Goal: Task Accomplishment & Management: Use online tool/utility

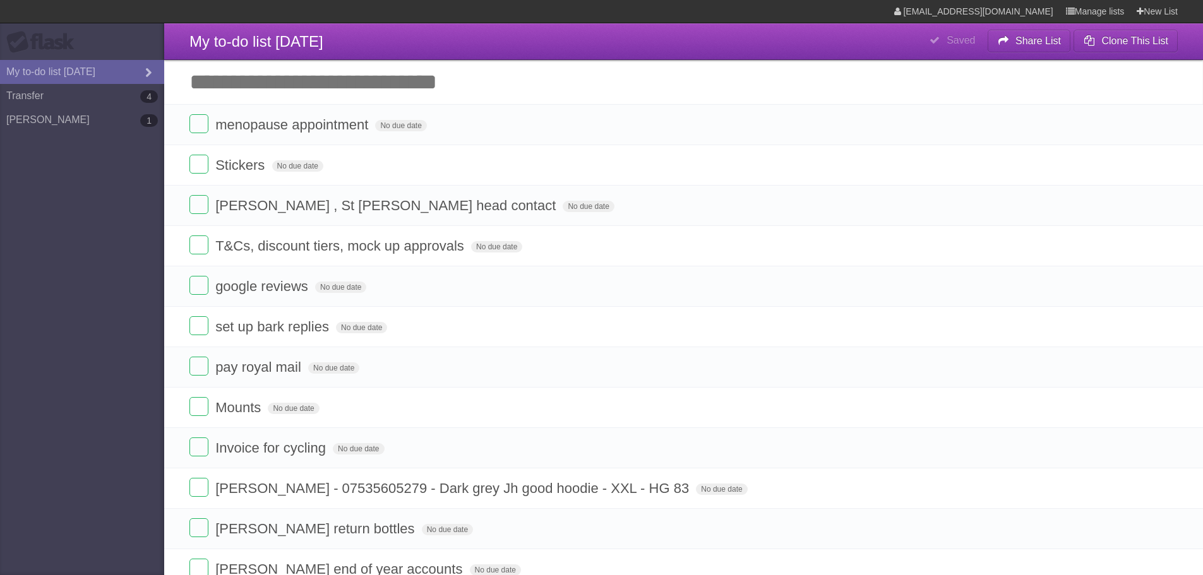
click at [233, 81] on input "Add another task" at bounding box center [683, 82] width 1039 height 44
type input "**********"
click input "*********" at bounding box center [0, 0] width 0 height 0
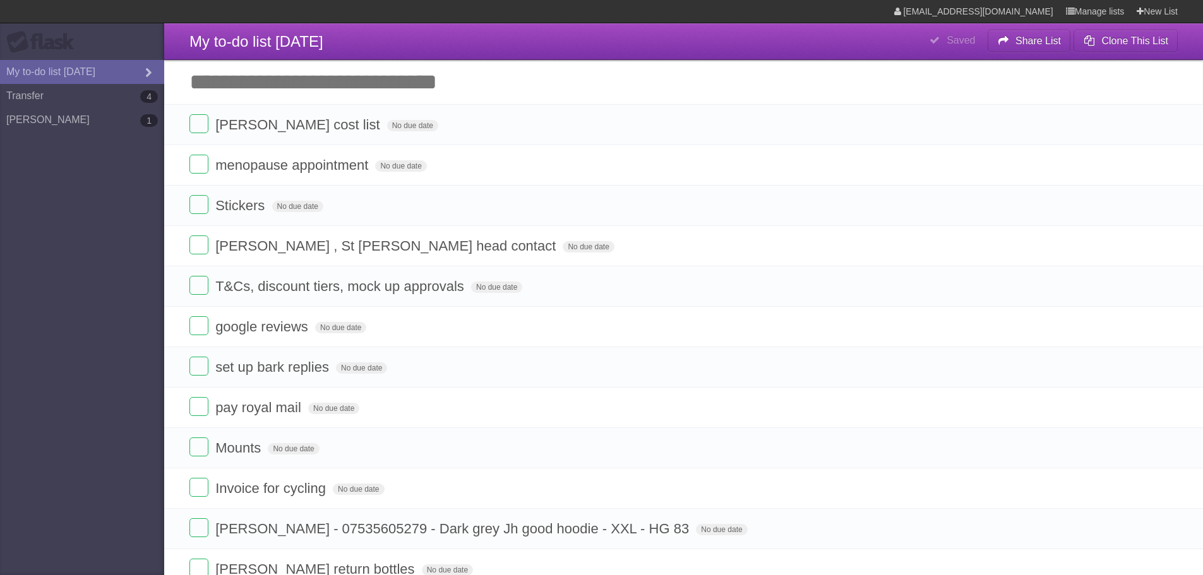
click at [237, 92] on input "Add another task" at bounding box center [683, 82] width 1039 height 44
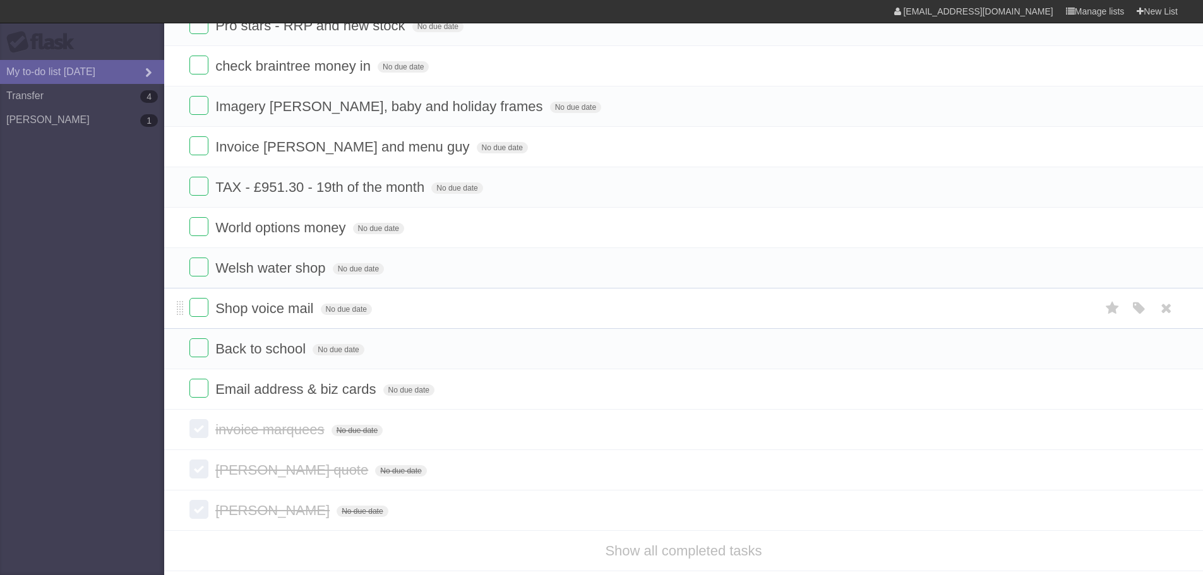
scroll to position [1047, 0]
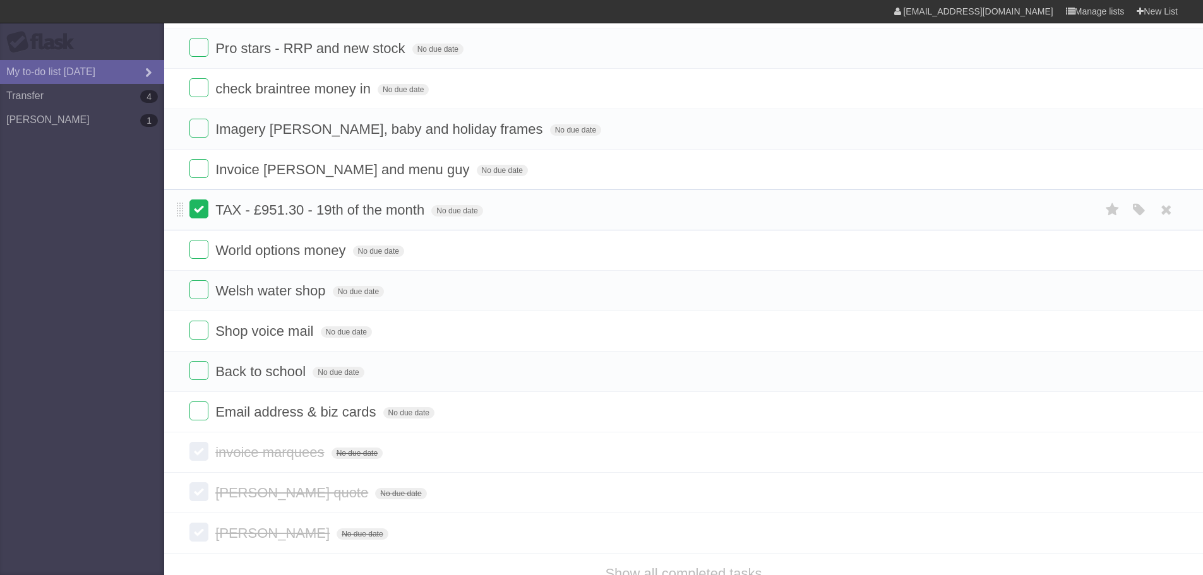
type input "*********"
click at [198, 211] on label at bounding box center [198, 209] width 19 height 19
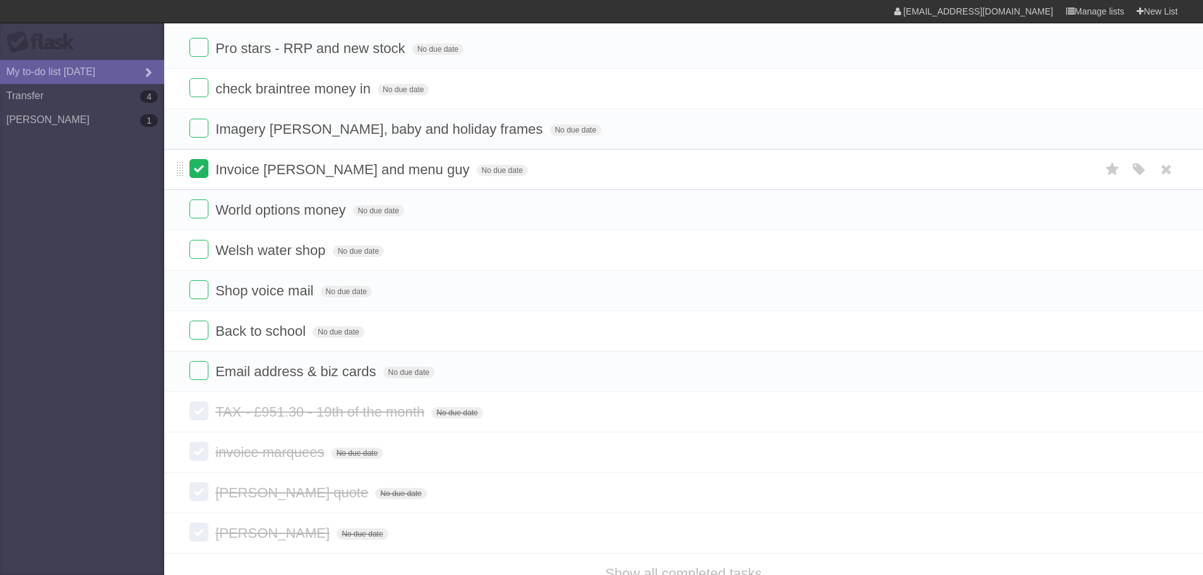
click at [198, 170] on label at bounding box center [198, 168] width 19 height 19
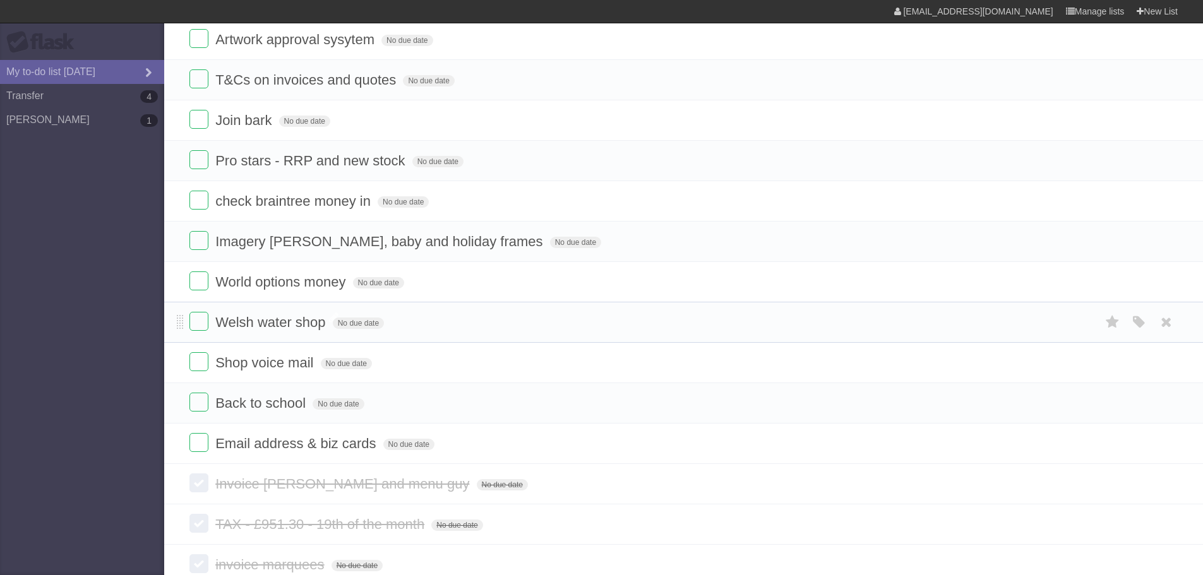
scroll to position [857, 0]
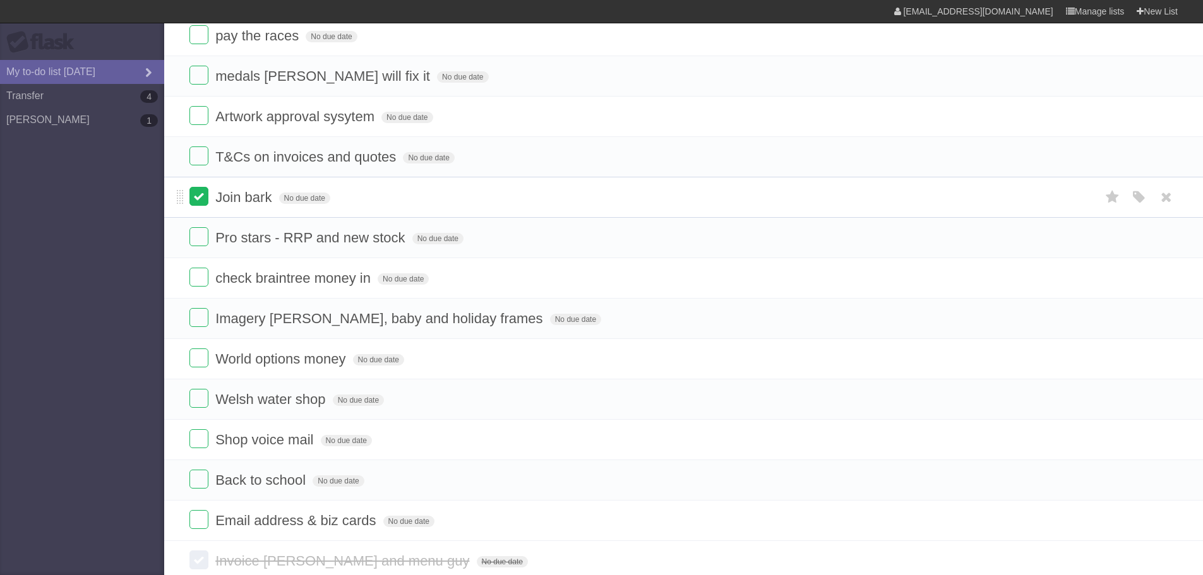
click at [197, 194] on label at bounding box center [198, 196] width 19 height 19
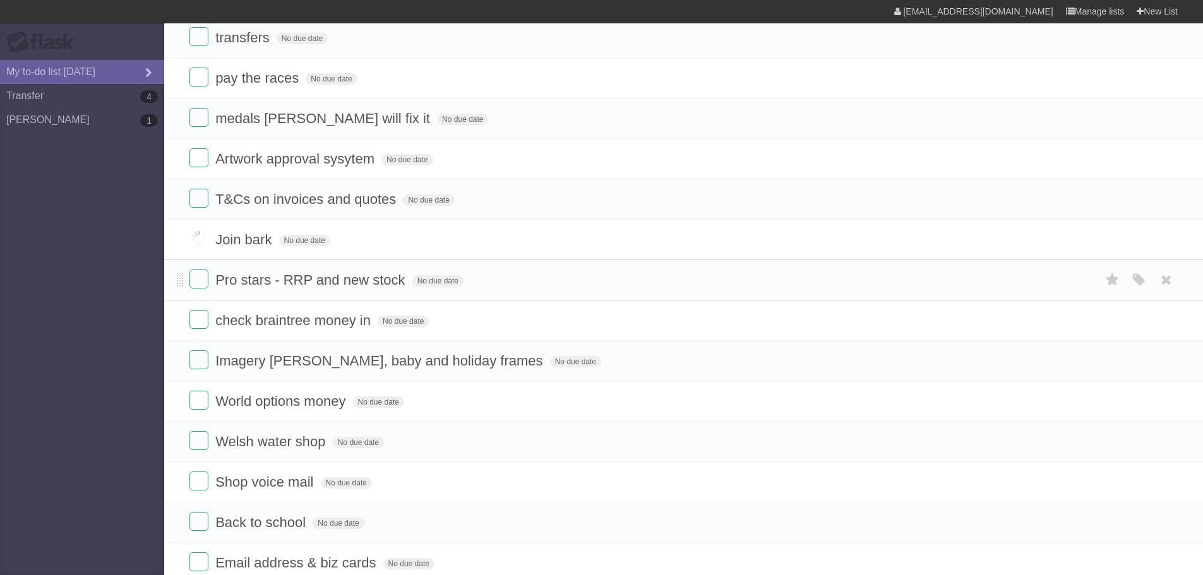
scroll to position [731, 0]
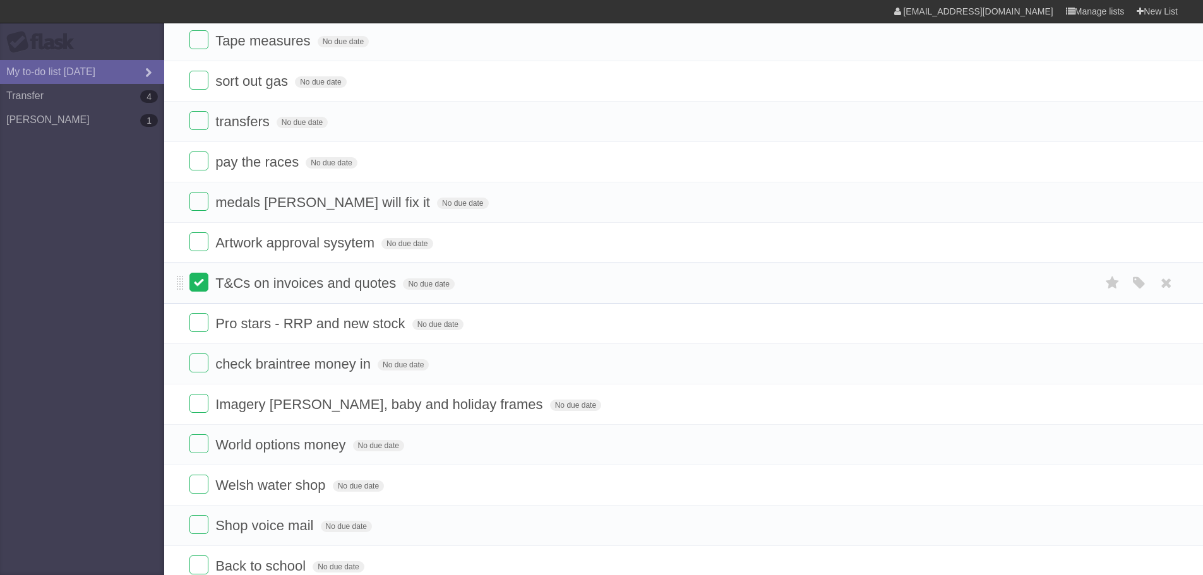
click at [200, 282] on label at bounding box center [198, 282] width 19 height 19
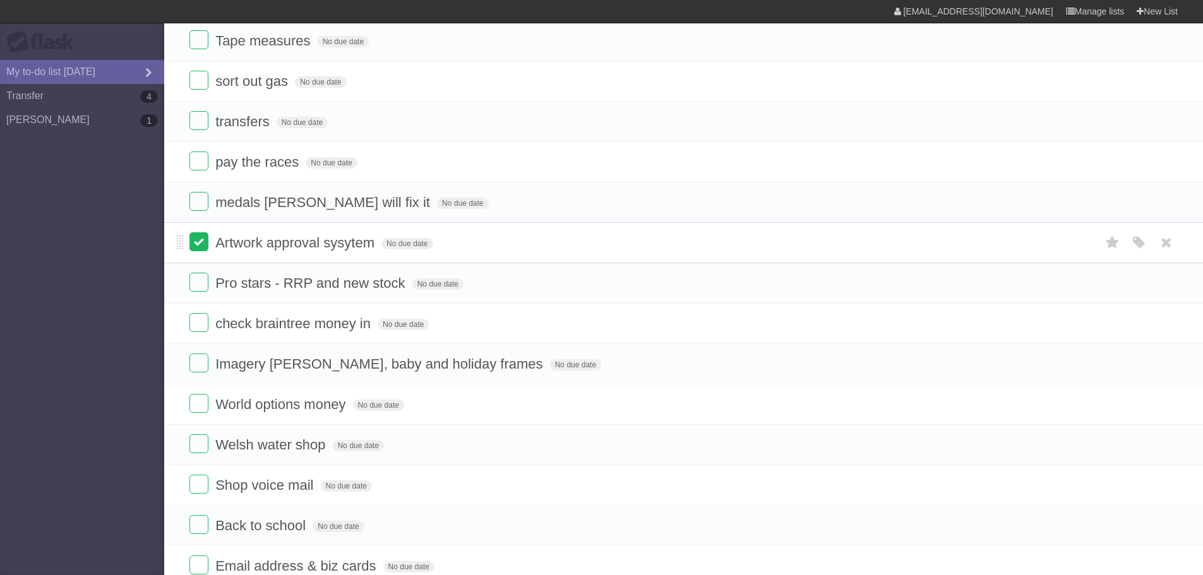
click at [198, 241] on label at bounding box center [198, 241] width 19 height 19
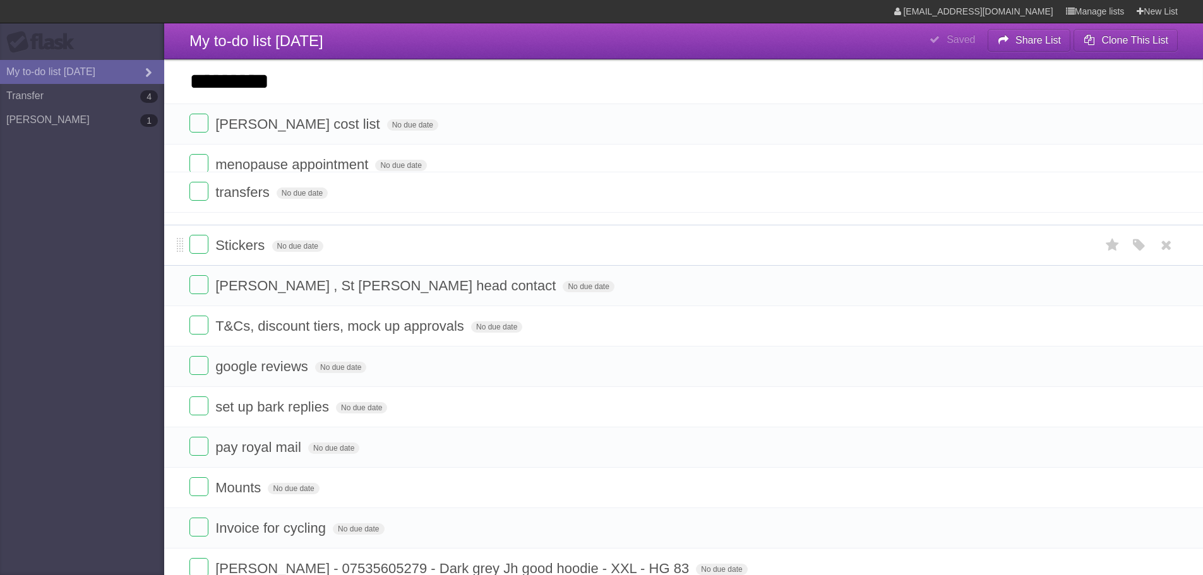
scroll to position [0, 0]
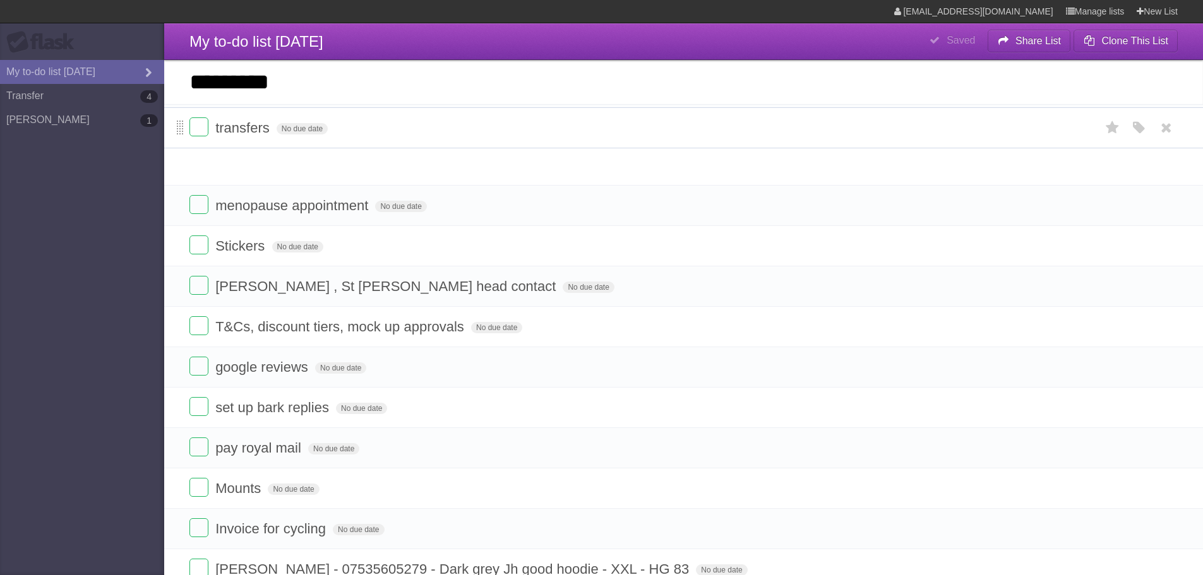
drag, startPoint x: 181, startPoint y: 251, endPoint x: 181, endPoint y: 129, distance: 121.3
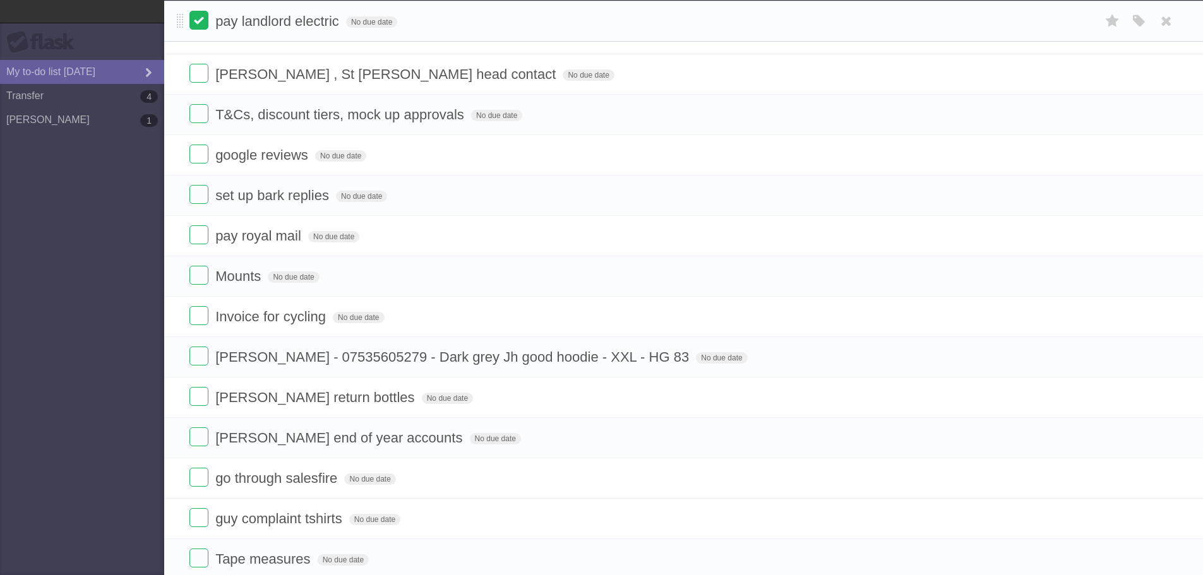
scroll to position [202, 0]
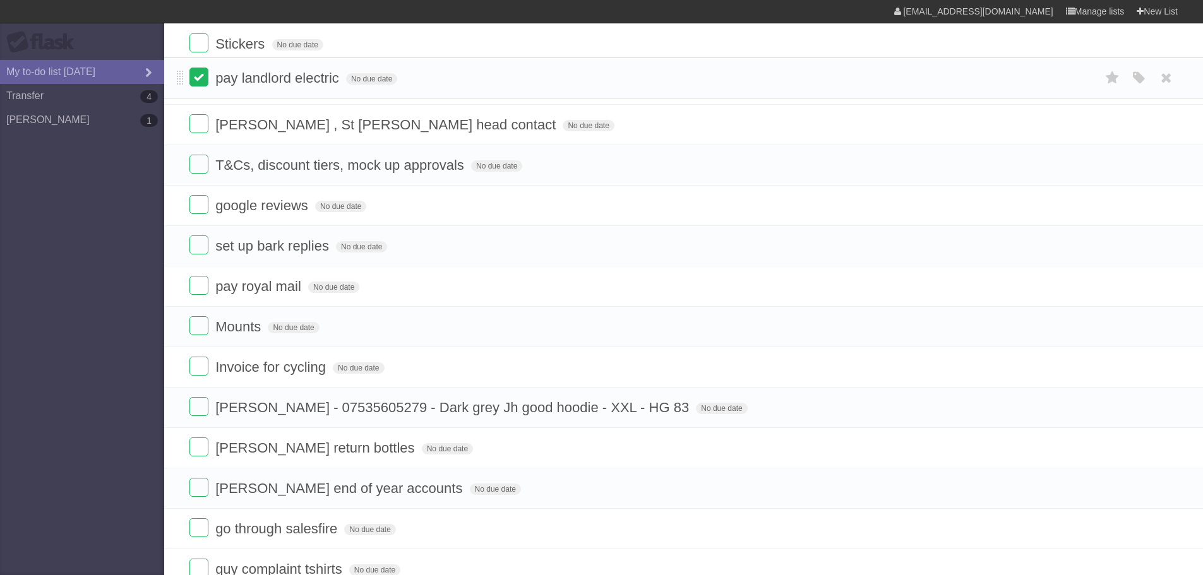
drag, startPoint x: 180, startPoint y: 165, endPoint x: 197, endPoint y: 79, distance: 87.6
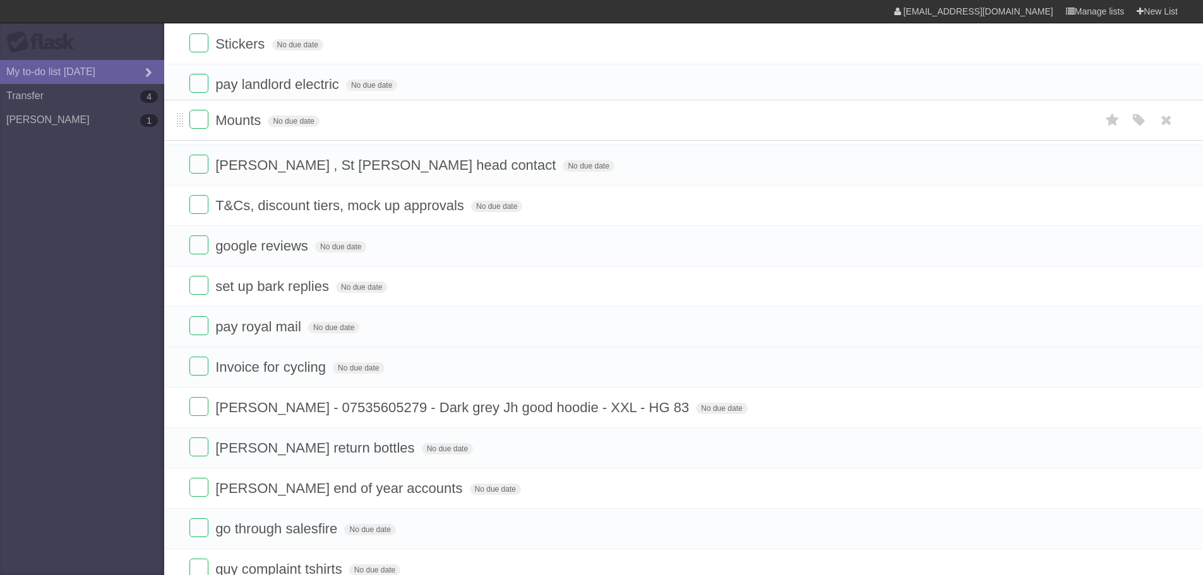
drag, startPoint x: 179, startPoint y: 328, endPoint x: 175, endPoint y: 120, distance: 207.9
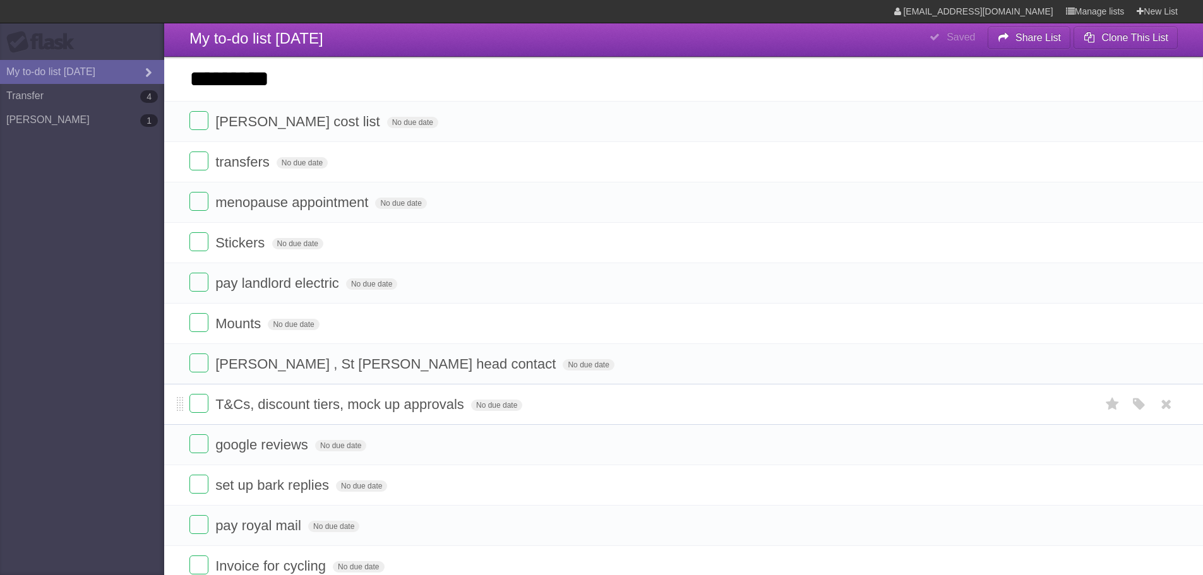
scroll to position [0, 0]
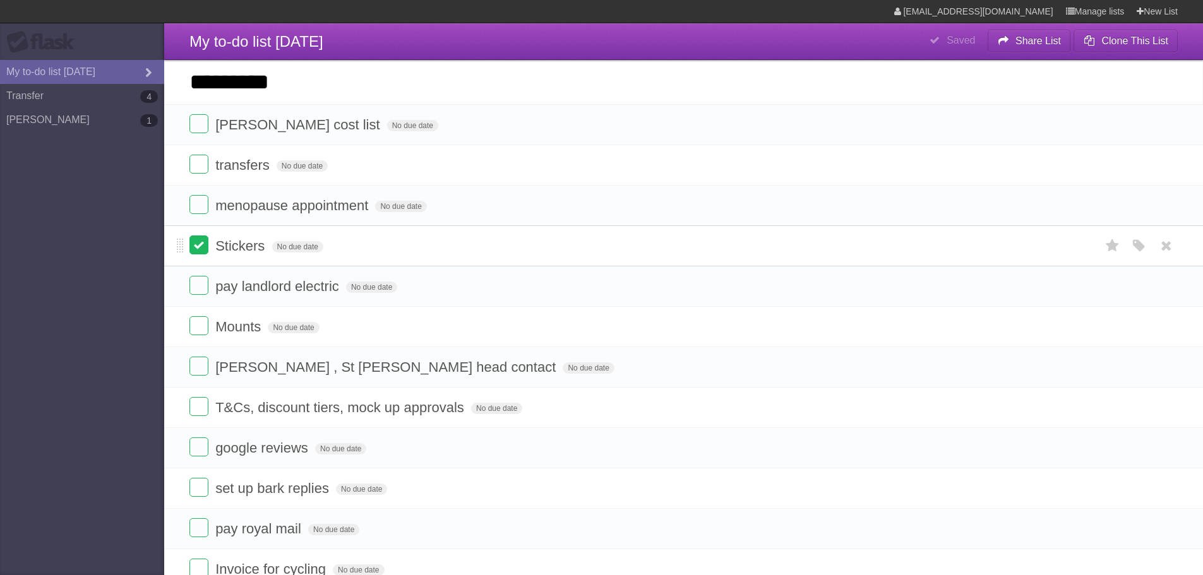
click at [202, 245] on label at bounding box center [198, 245] width 19 height 19
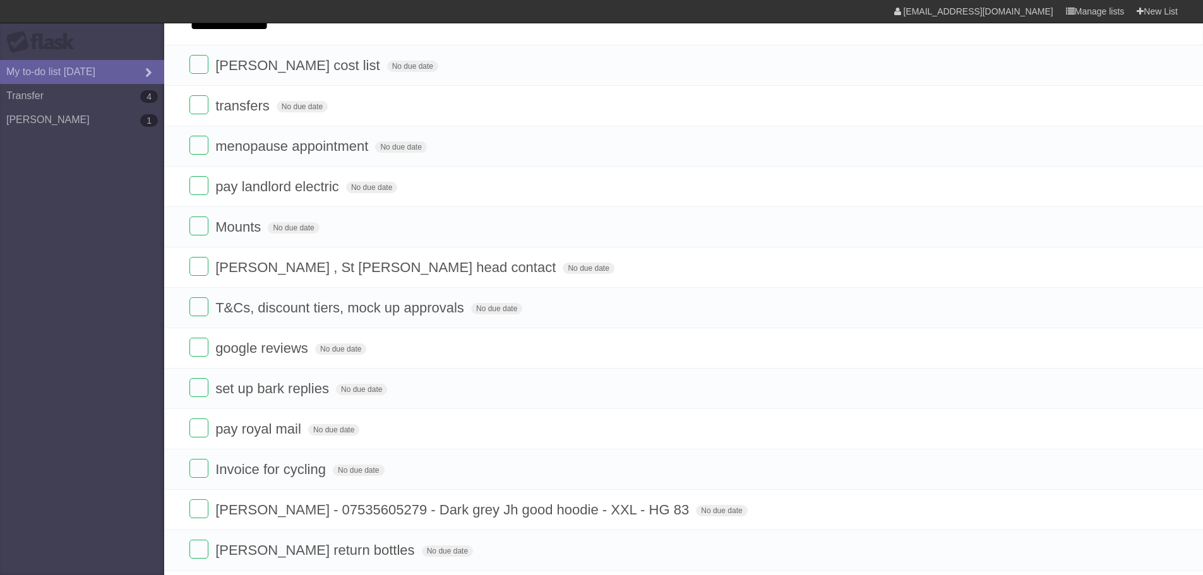
scroll to position [126, 0]
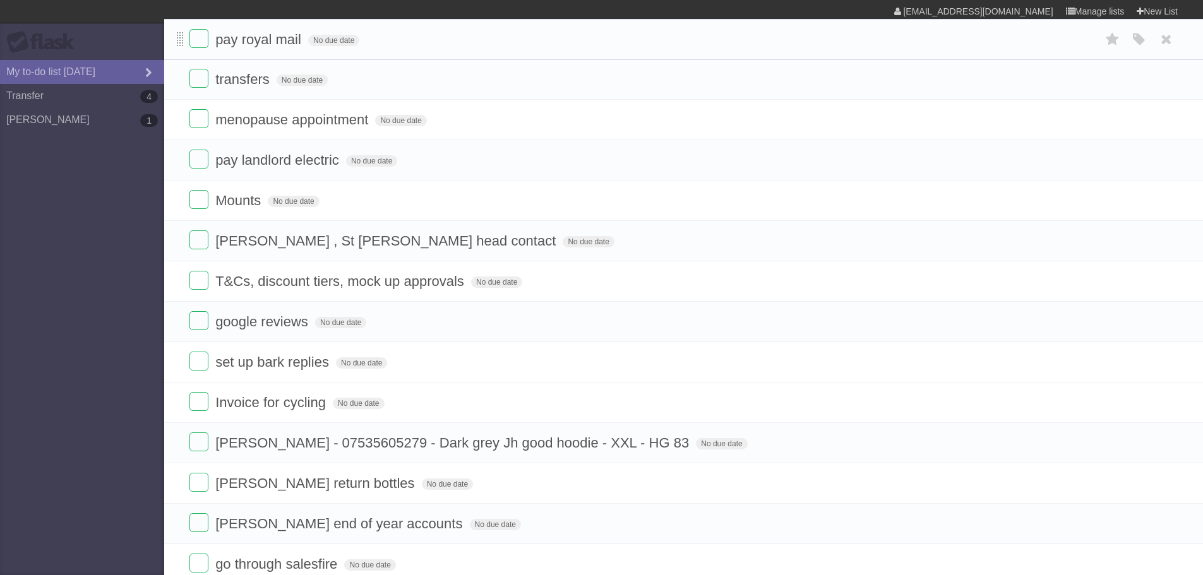
drag, startPoint x: 179, startPoint y: 364, endPoint x: 180, endPoint y: 40, distance: 324.0
